Goal: Navigation & Orientation: Find specific page/section

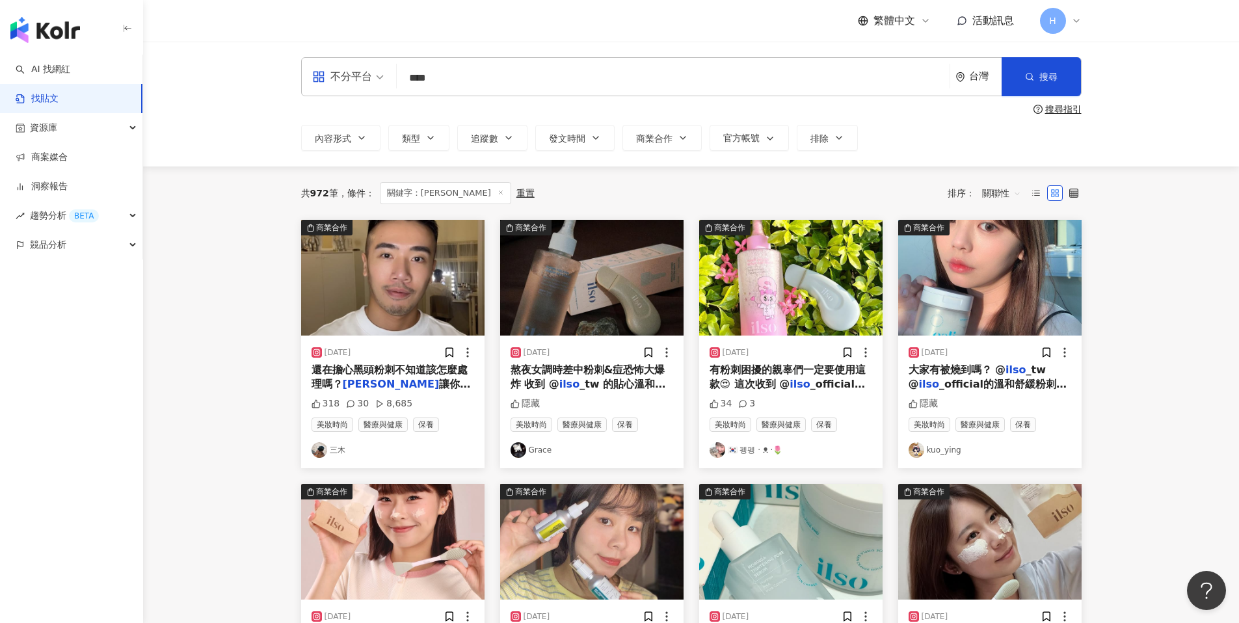
click at [63, 180] on link "洞察報告" at bounding box center [42, 186] width 52 height 13
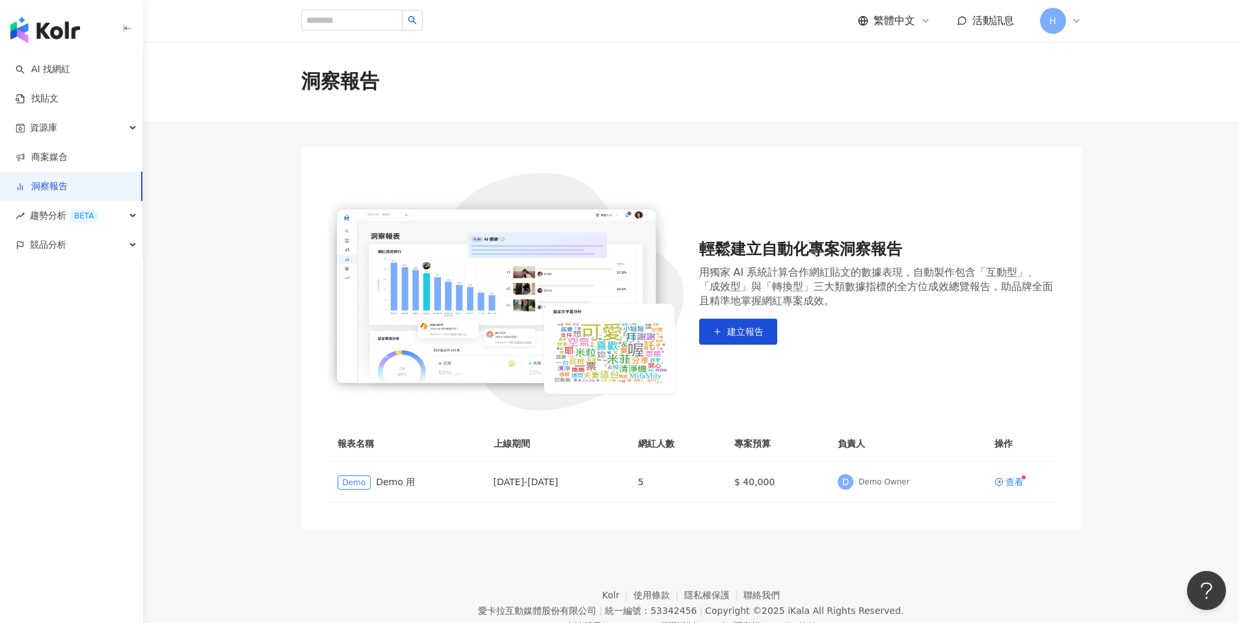
click at [1074, 16] on icon at bounding box center [1076, 21] width 10 height 10
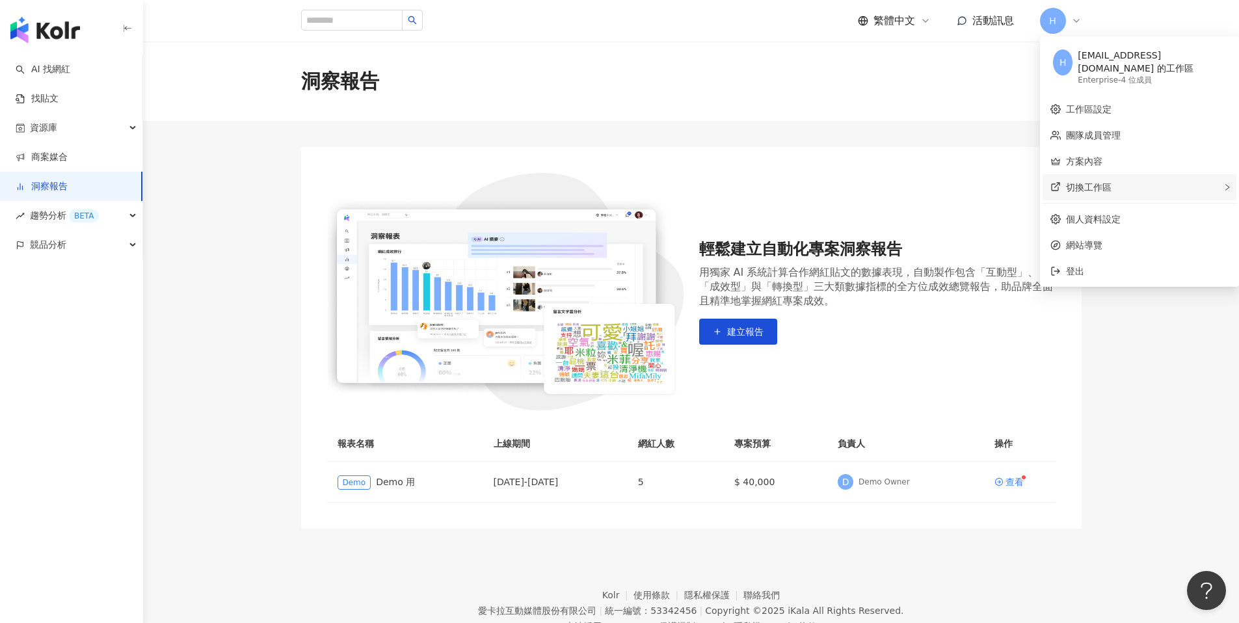
click at [1191, 178] on div "切換工作區" at bounding box center [1139, 187] width 194 height 26
click at [965, 140] on main "洞察報告 輕鬆建立自動化專案洞察報告 用獨家 AI 系統計算合作網紅貼文的數據表現，自動製作包含「互動型」、「成效型」與「轉換型」三大類數據指標的全方位成效總…" at bounding box center [691, 285] width 1096 height 487
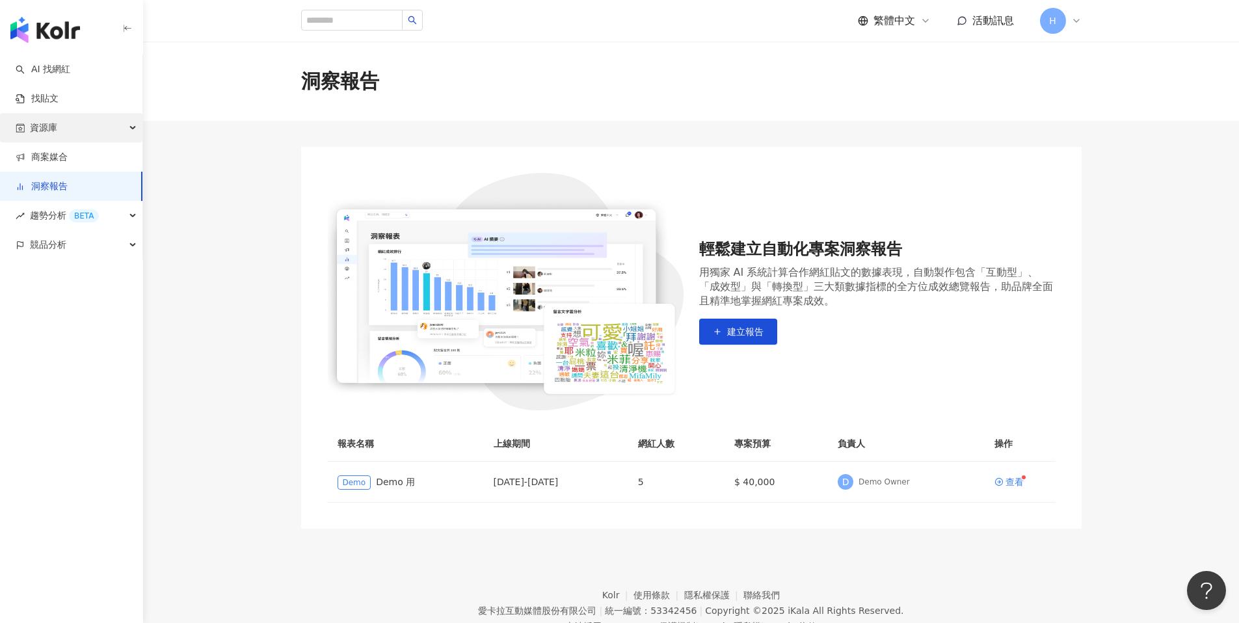
click at [134, 121] on div "資源庫" at bounding box center [71, 127] width 142 height 29
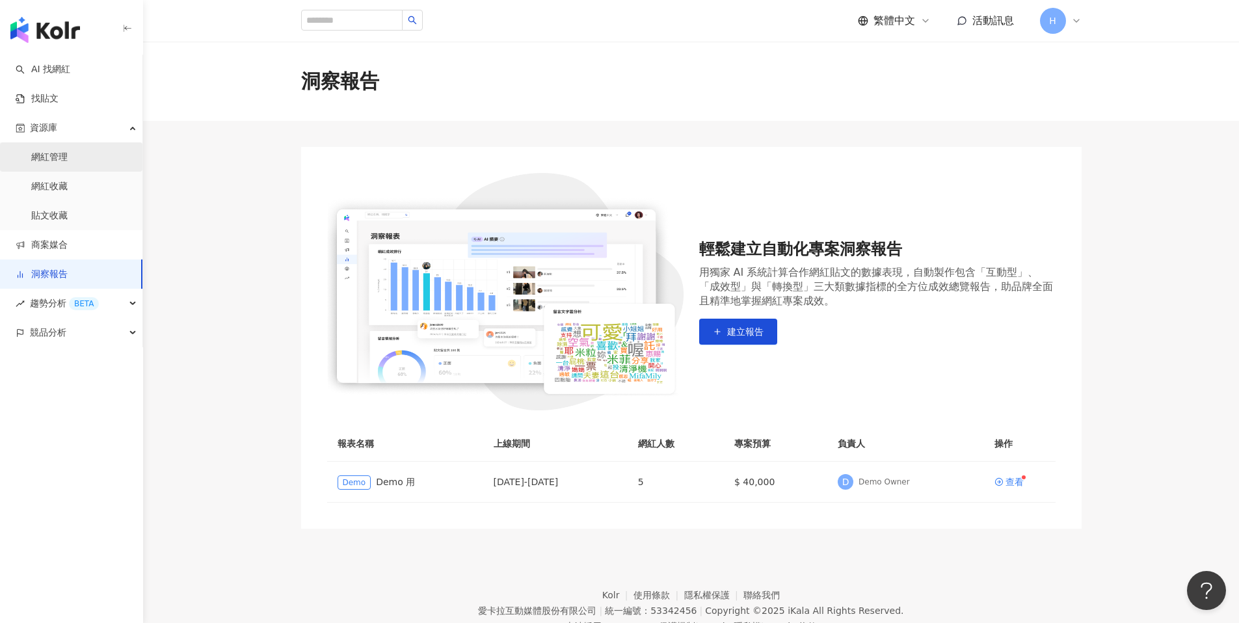
click at [59, 157] on link "網紅管理" at bounding box center [49, 157] width 36 height 13
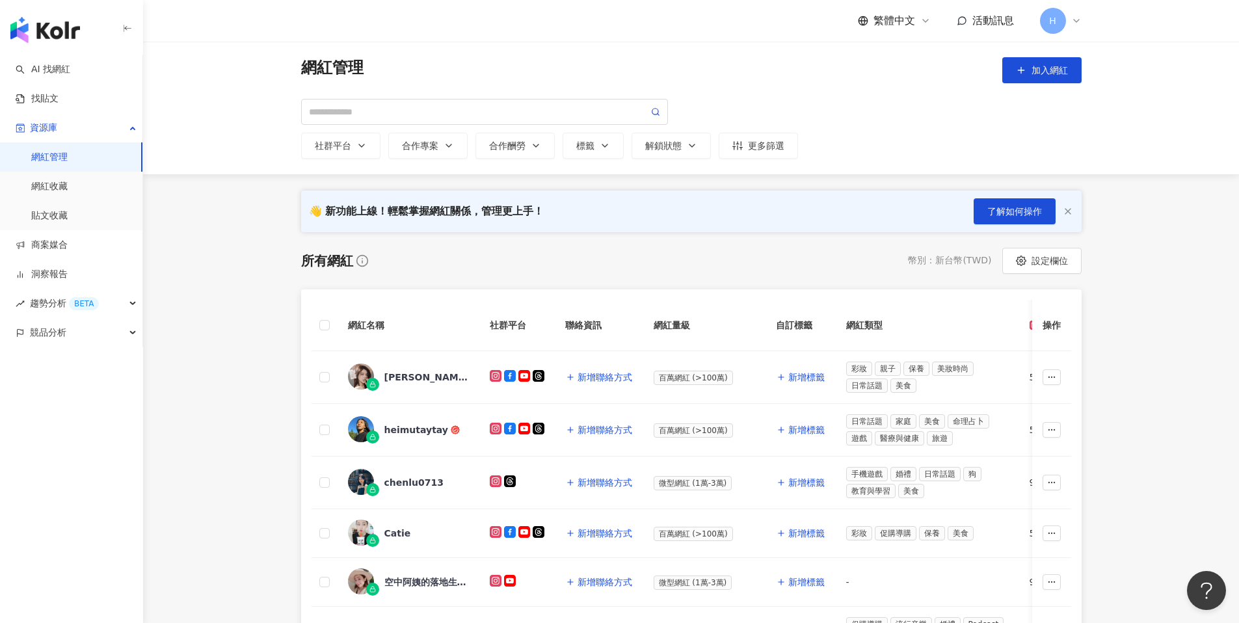
click at [278, 226] on div "👋 新功能上線！輕鬆掌握網紅關係，管理更上手！ 了解如何操作" at bounding box center [691, 212] width 832 height 42
